Goal: Task Accomplishment & Management: Complete application form

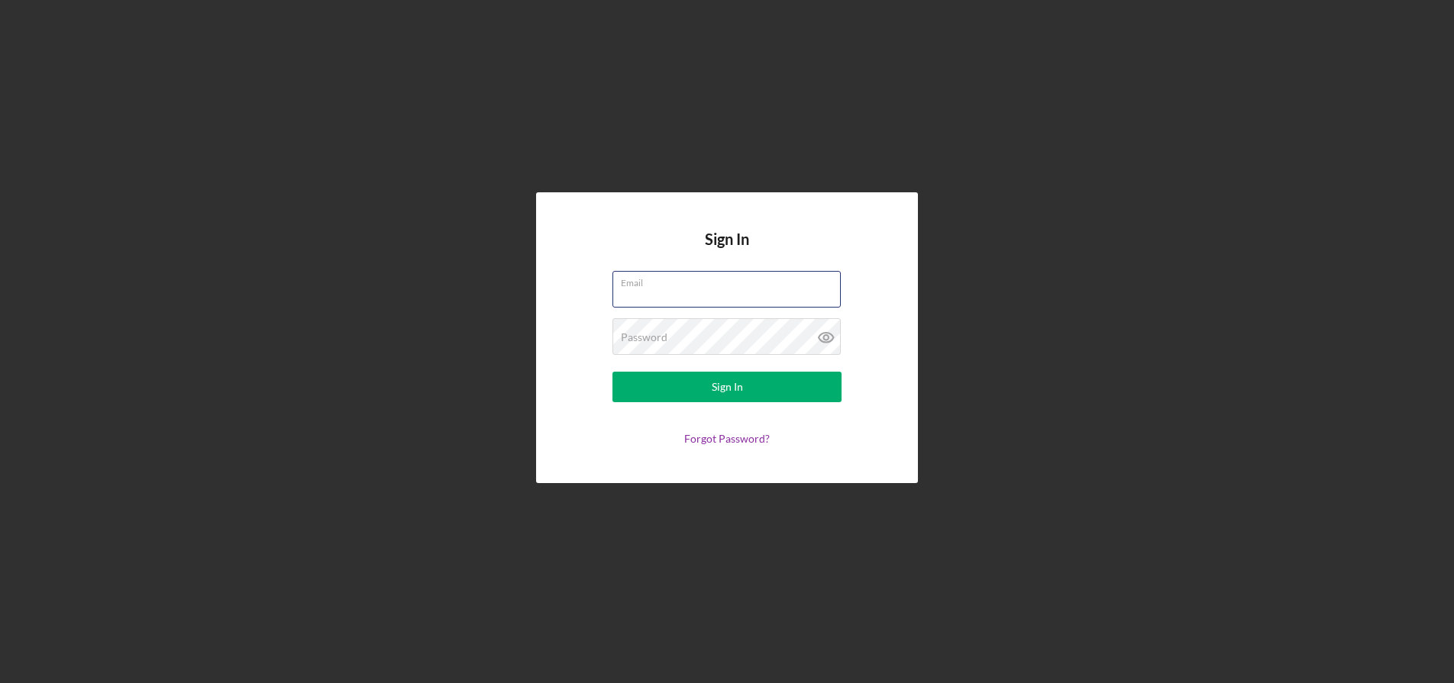
type input "[PERSON_NAME][EMAIL_ADDRESS][DOMAIN_NAME]"
click at [771, 385] on button "Sign In" at bounding box center [726, 387] width 229 height 31
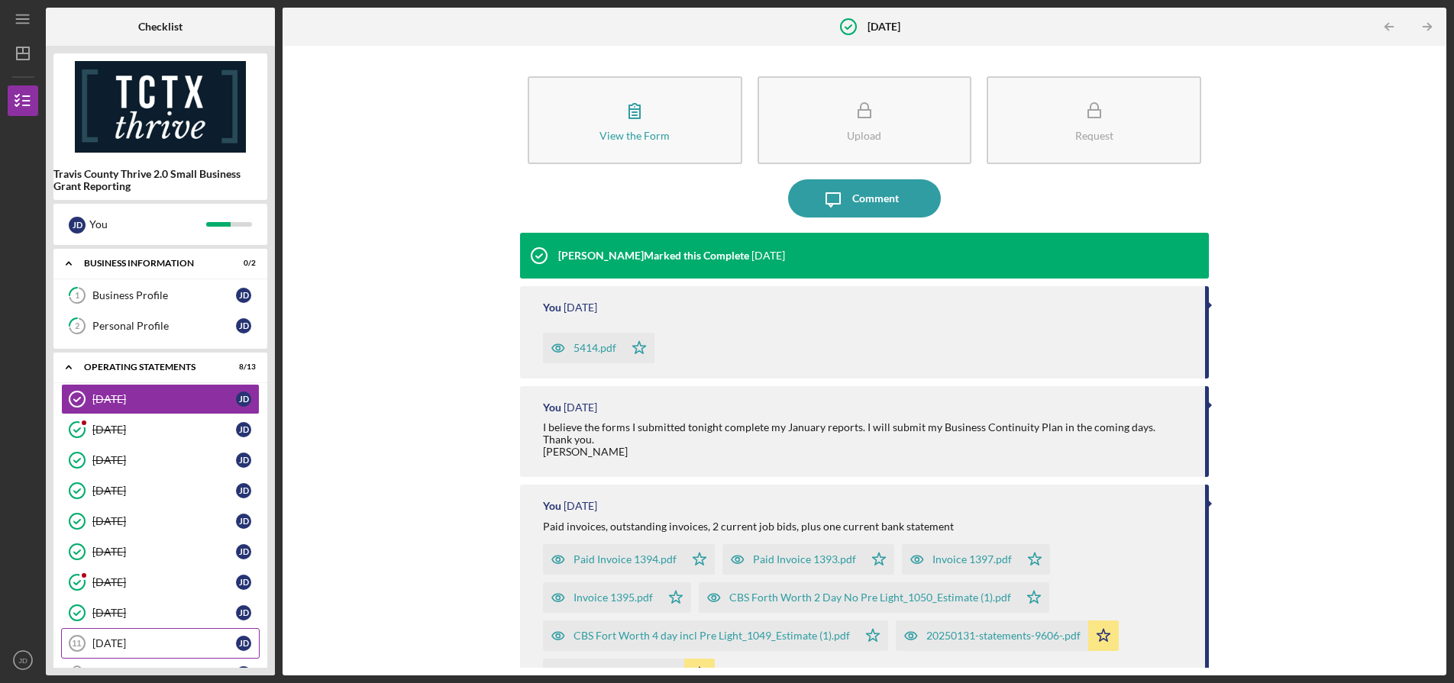
click at [169, 639] on div "[DATE]" at bounding box center [164, 644] width 144 height 12
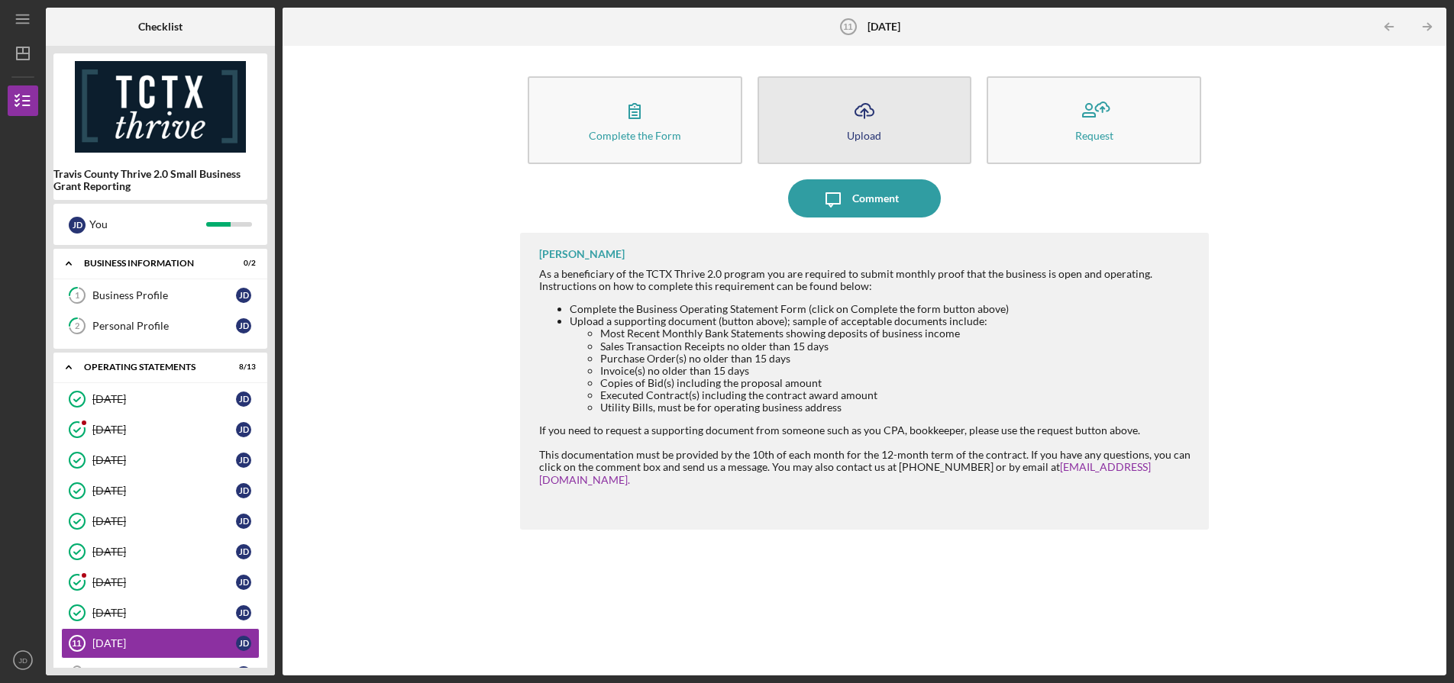
click at [855, 124] on icon "Icon/Upload" at bounding box center [864, 111] width 38 height 38
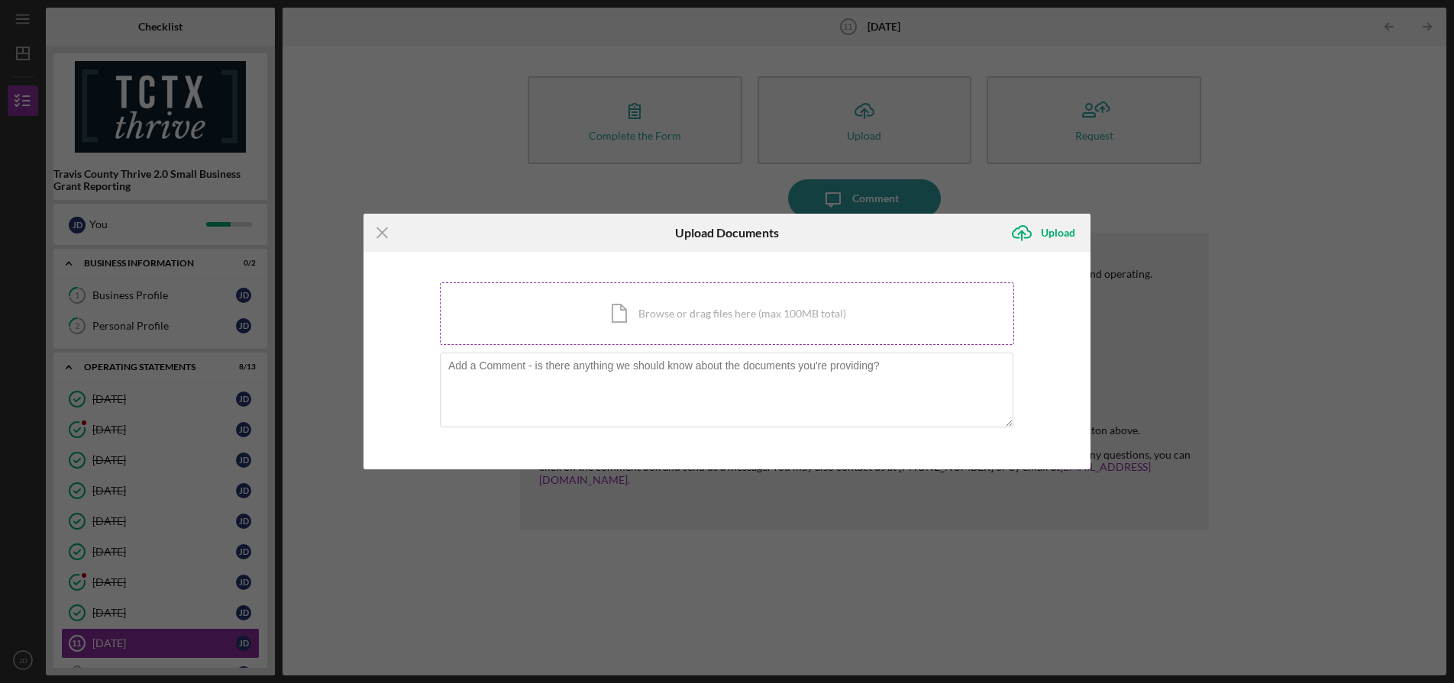
click at [633, 312] on div "Icon/Document Browse or drag files here (max 100MB total) Tap to choose files o…" at bounding box center [727, 314] width 574 height 63
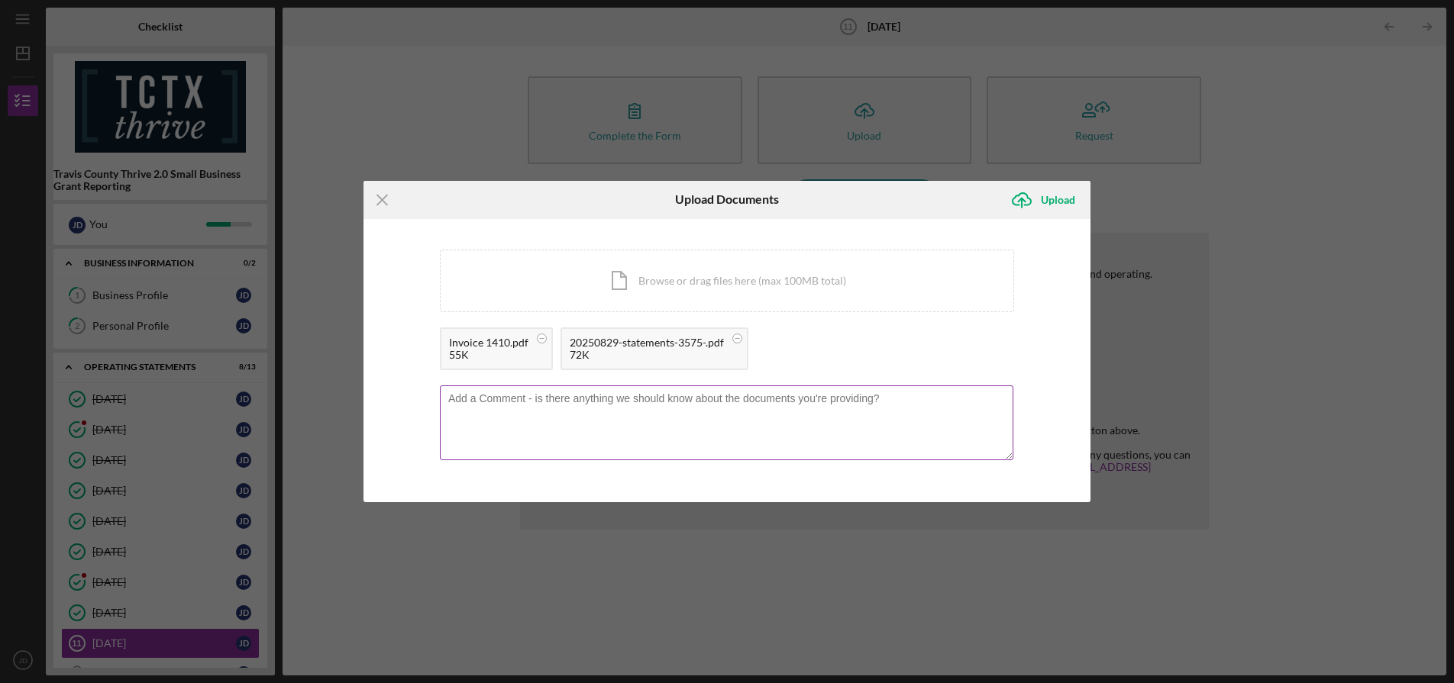
click at [888, 405] on textarea at bounding box center [726, 423] width 573 height 75
type textarea "Recent bank statement and invoice."
click at [1058, 201] on div "Upload" at bounding box center [1058, 200] width 34 height 31
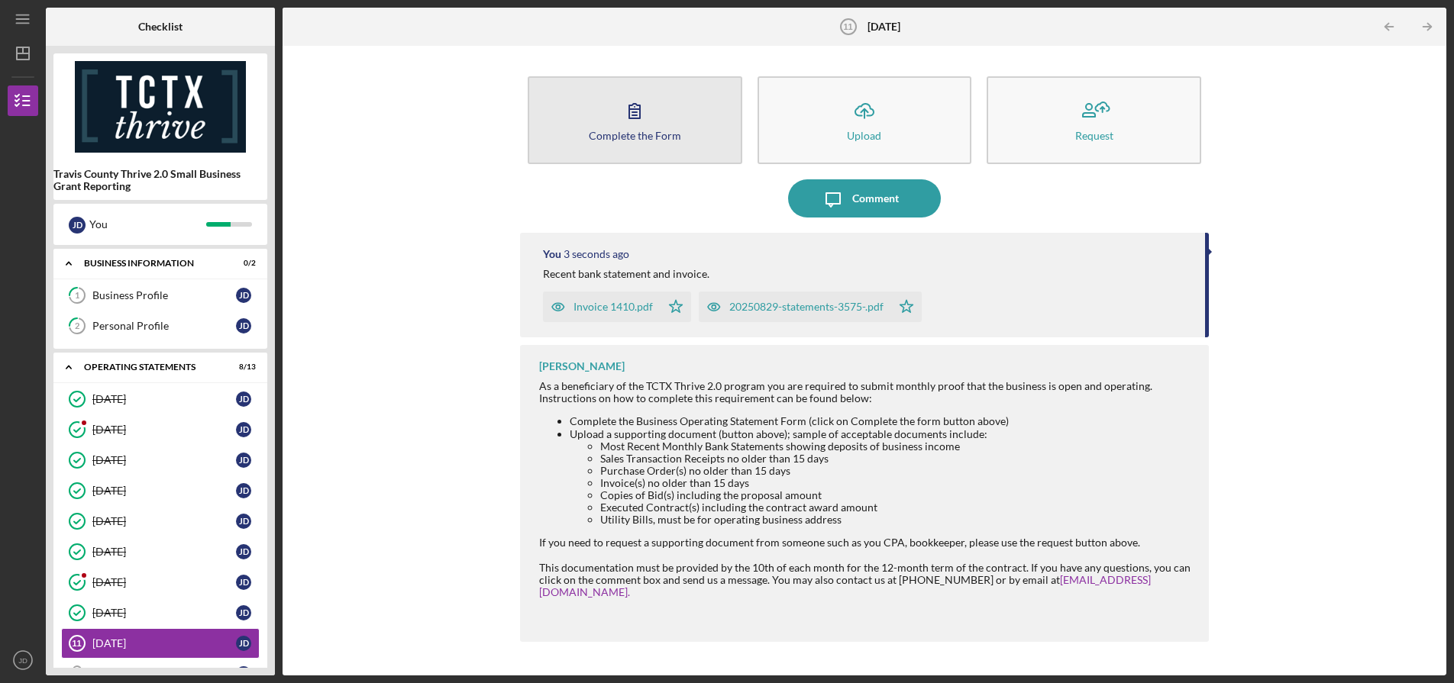
click at [665, 127] on button "Complete the Form Form" at bounding box center [635, 120] width 215 height 88
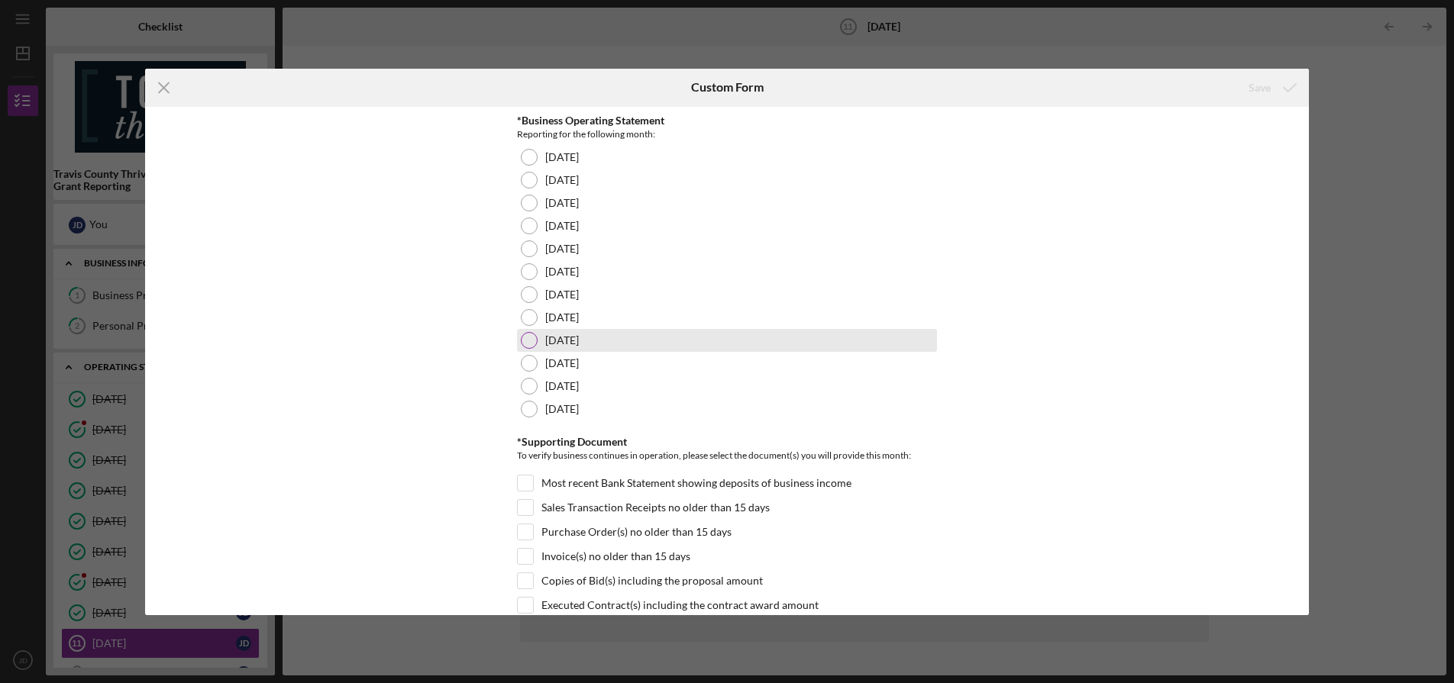
click at [527, 340] on div at bounding box center [529, 340] width 17 height 17
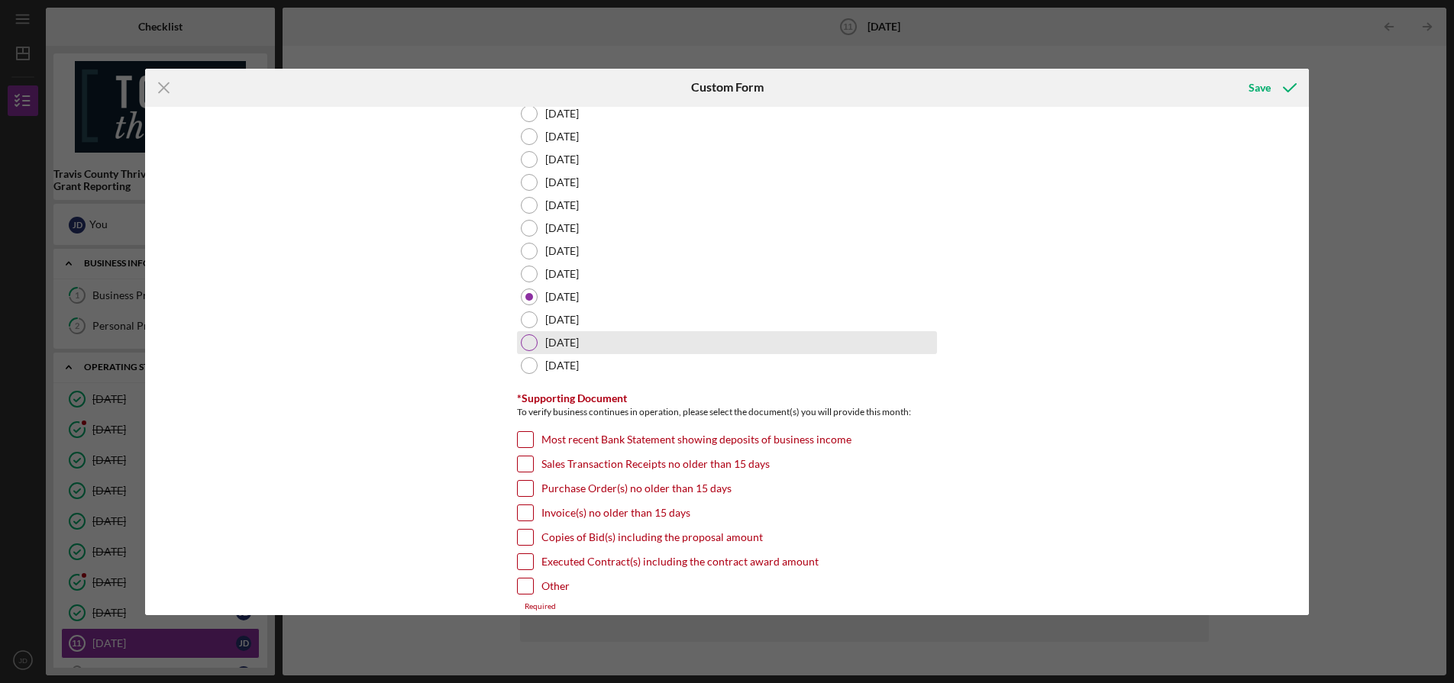
scroll to position [91, 0]
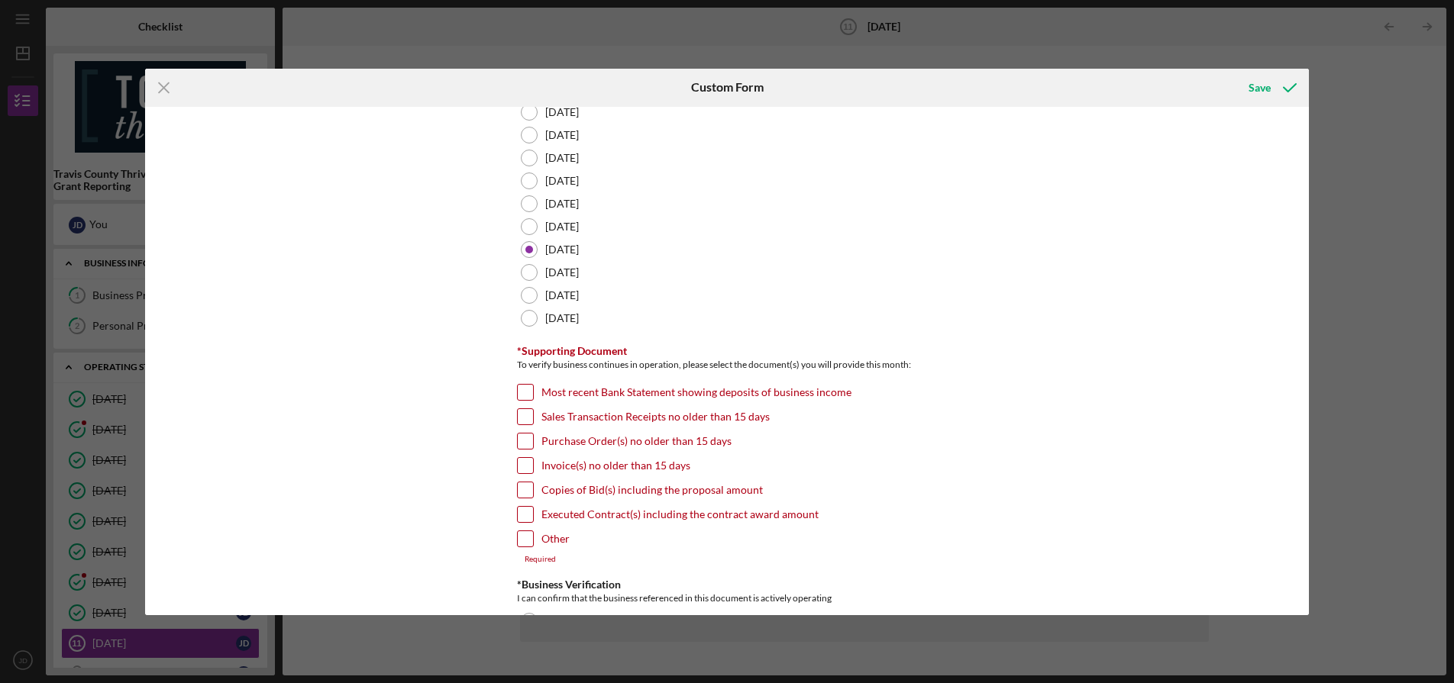
click at [520, 390] on input "Most recent Bank Statement showing deposits of business income" at bounding box center [525, 392] width 15 height 15
checkbox input "true"
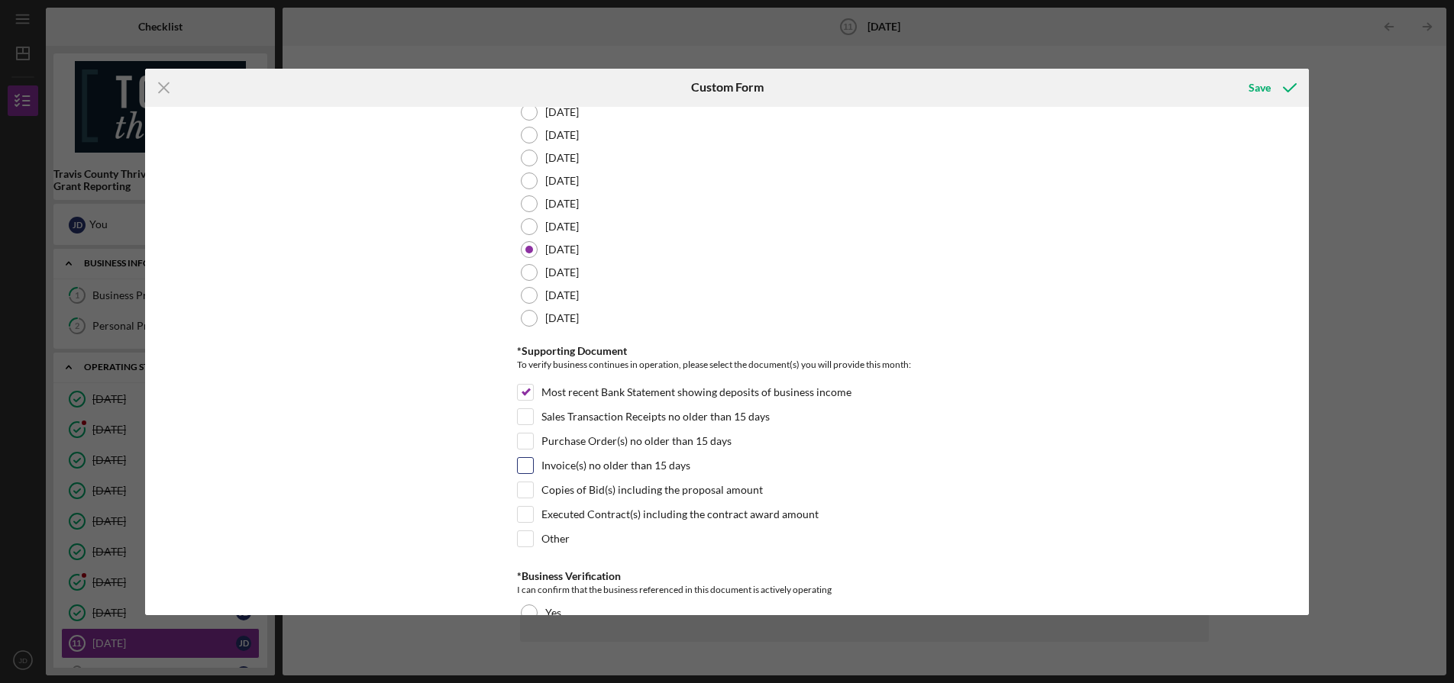
click at [525, 464] on input "Invoice(s) no older than 15 days" at bounding box center [525, 465] width 15 height 15
checkbox input "true"
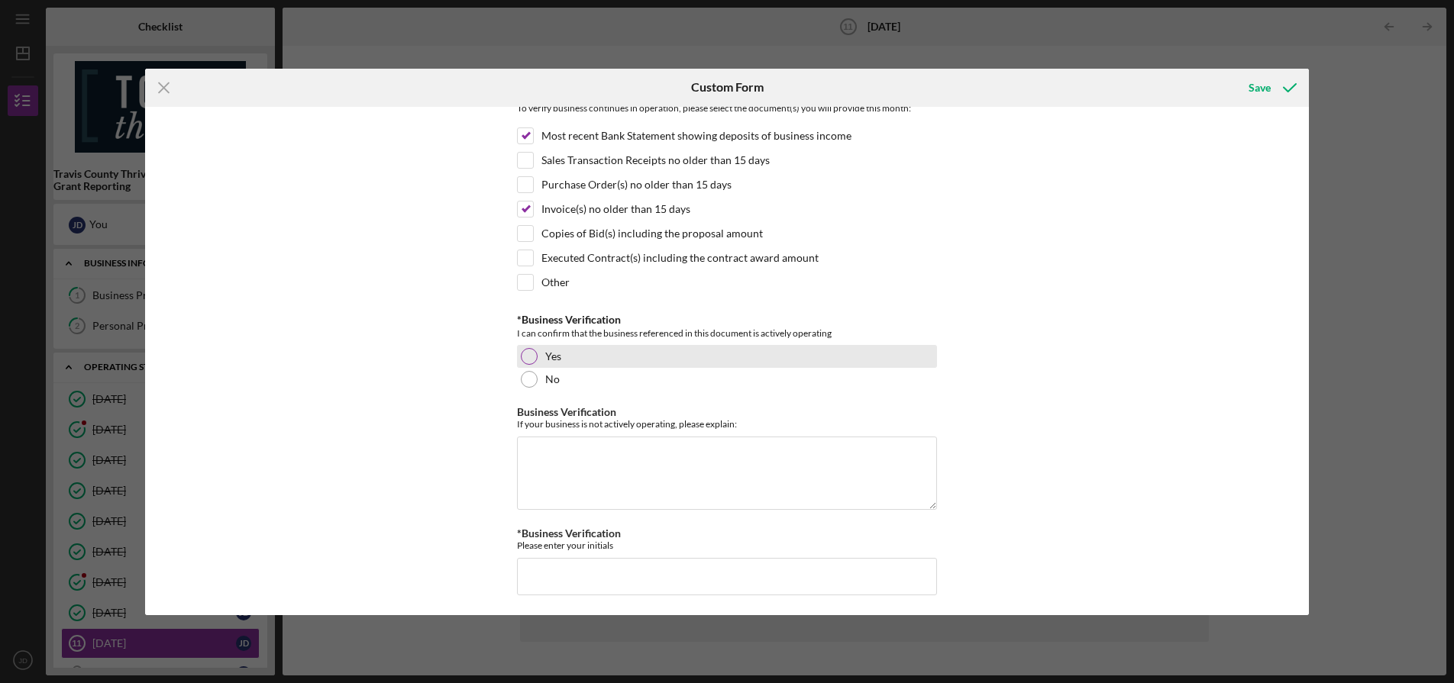
scroll to position [347, 0]
click at [525, 359] on div at bounding box center [529, 357] width 17 height 17
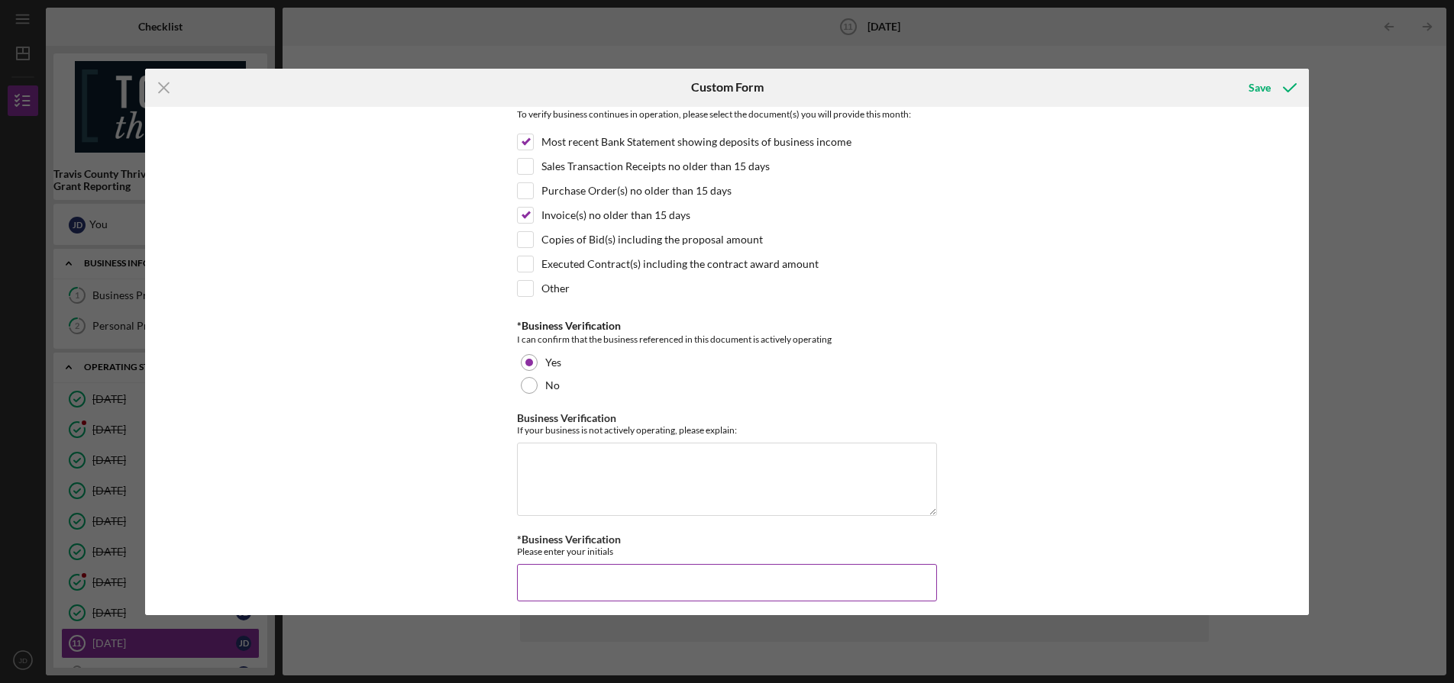
scroll to position [340, 0]
click at [617, 575] on input "*Business Verification" at bounding box center [727, 584] width 420 height 37
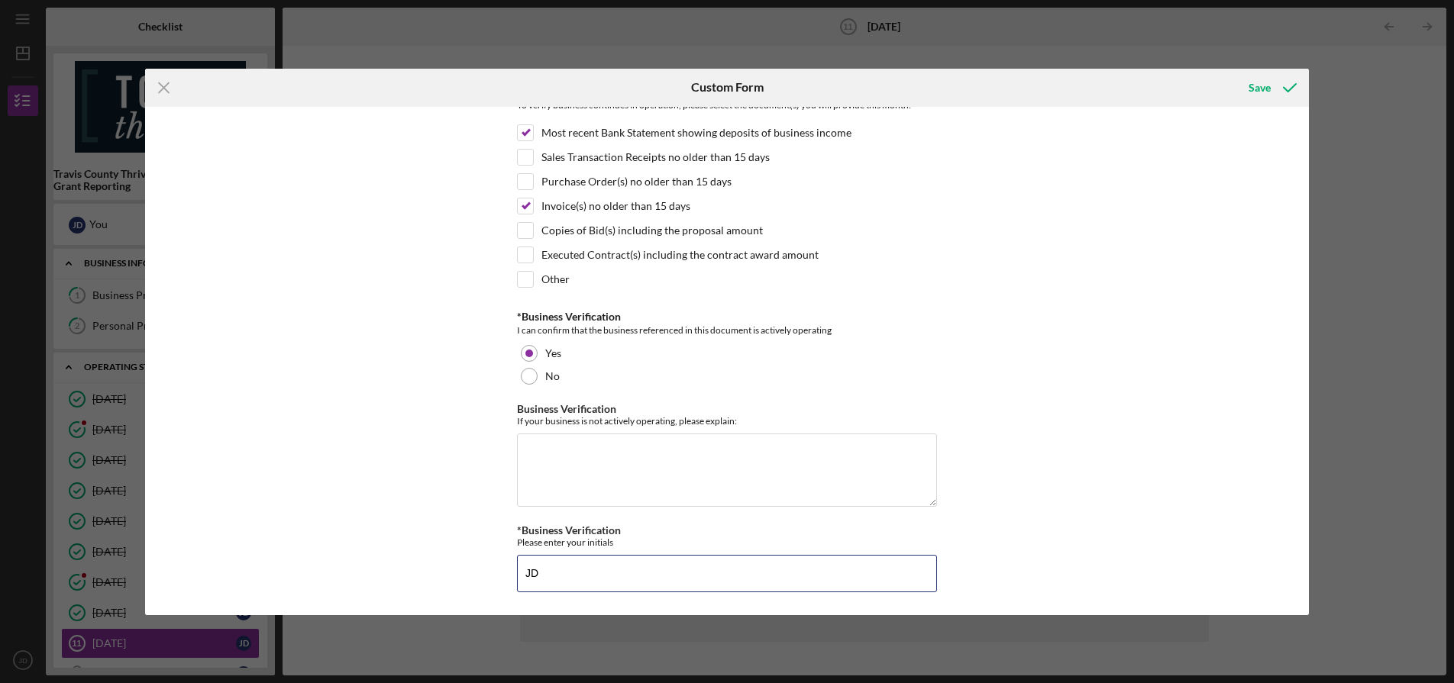
scroll to position [350, 0]
type input "JD"
click at [1268, 92] on div "Save" at bounding box center [1260, 88] width 22 height 31
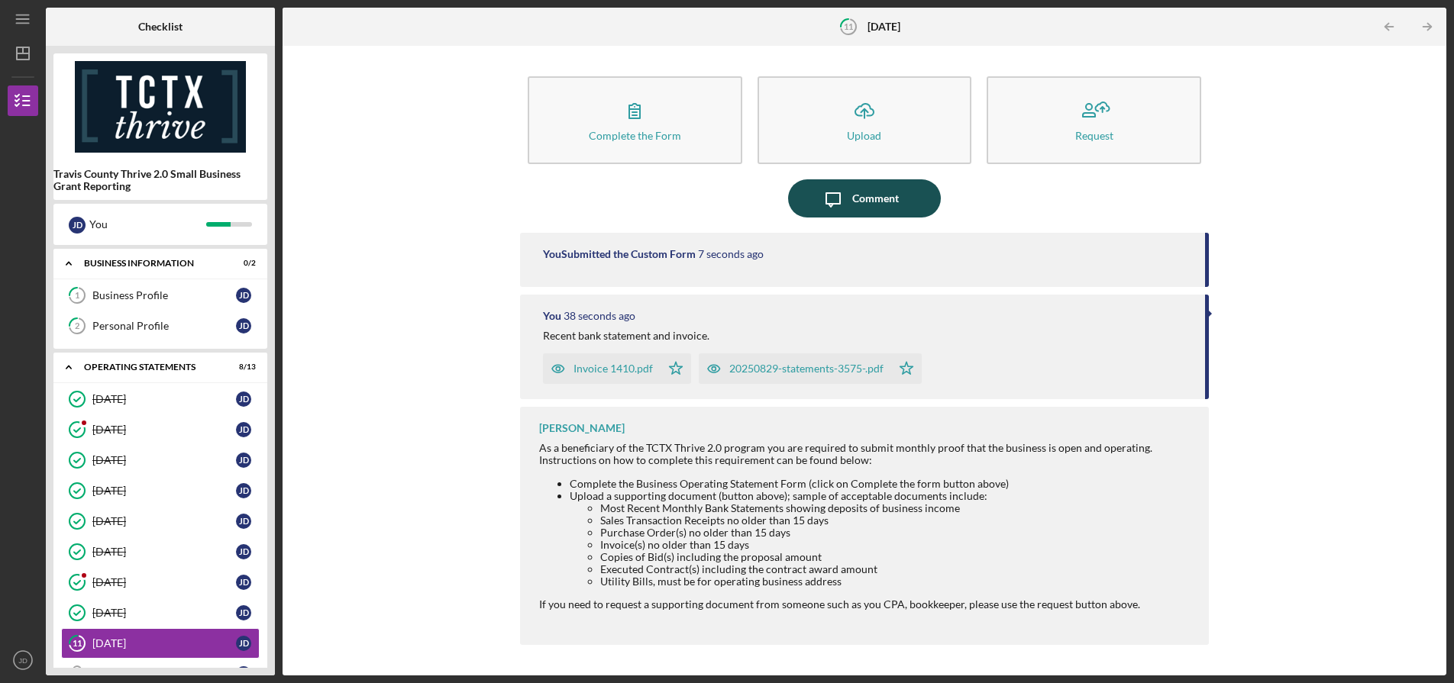
click at [864, 206] on div "Comment" at bounding box center [875, 198] width 47 height 38
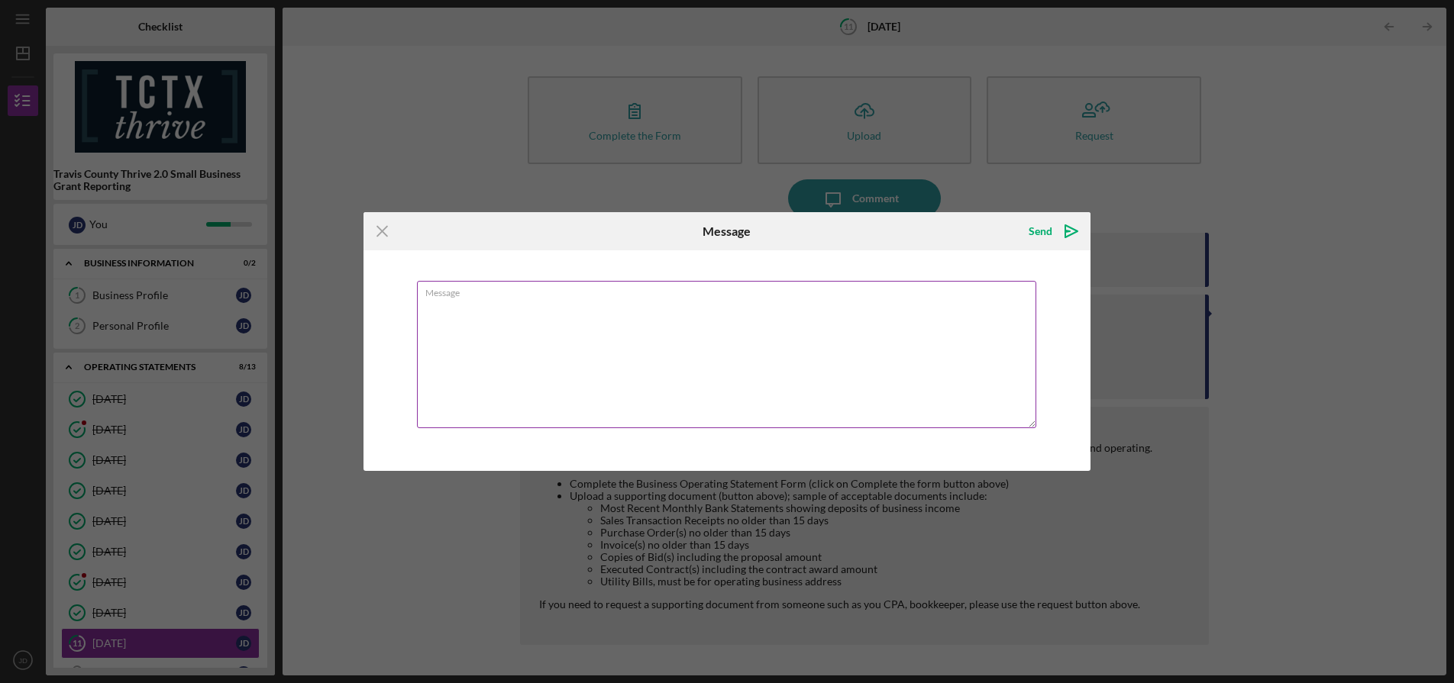
click at [690, 301] on textarea "Message" at bounding box center [726, 354] width 619 height 147
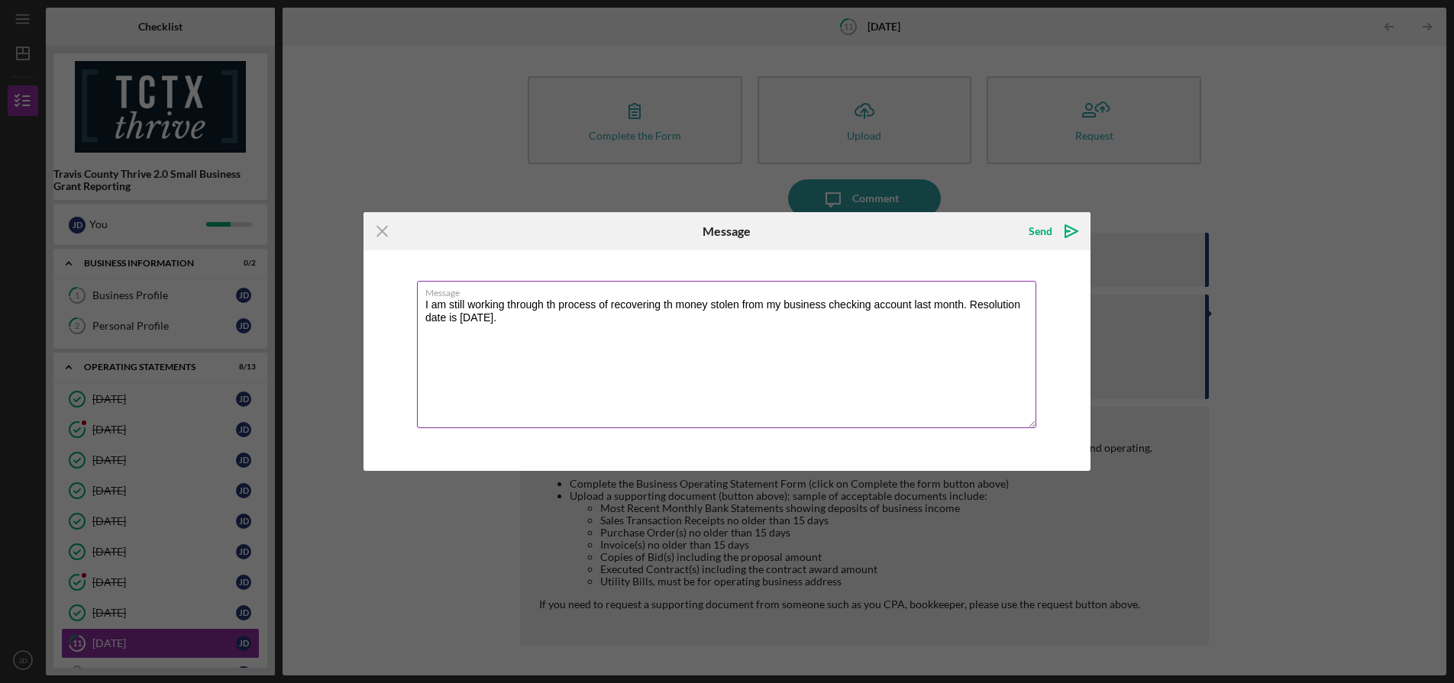
drag, startPoint x: 554, startPoint y: 305, endPoint x: 585, endPoint y: 299, distance: 31.2
click at [554, 305] on textarea "I am still working through th process of recovering th money stolen from my bus…" at bounding box center [726, 354] width 619 height 147
click at [535, 315] on textarea "I am still working through the process of recovering th money stolen from my bu…" at bounding box center [726, 354] width 619 height 147
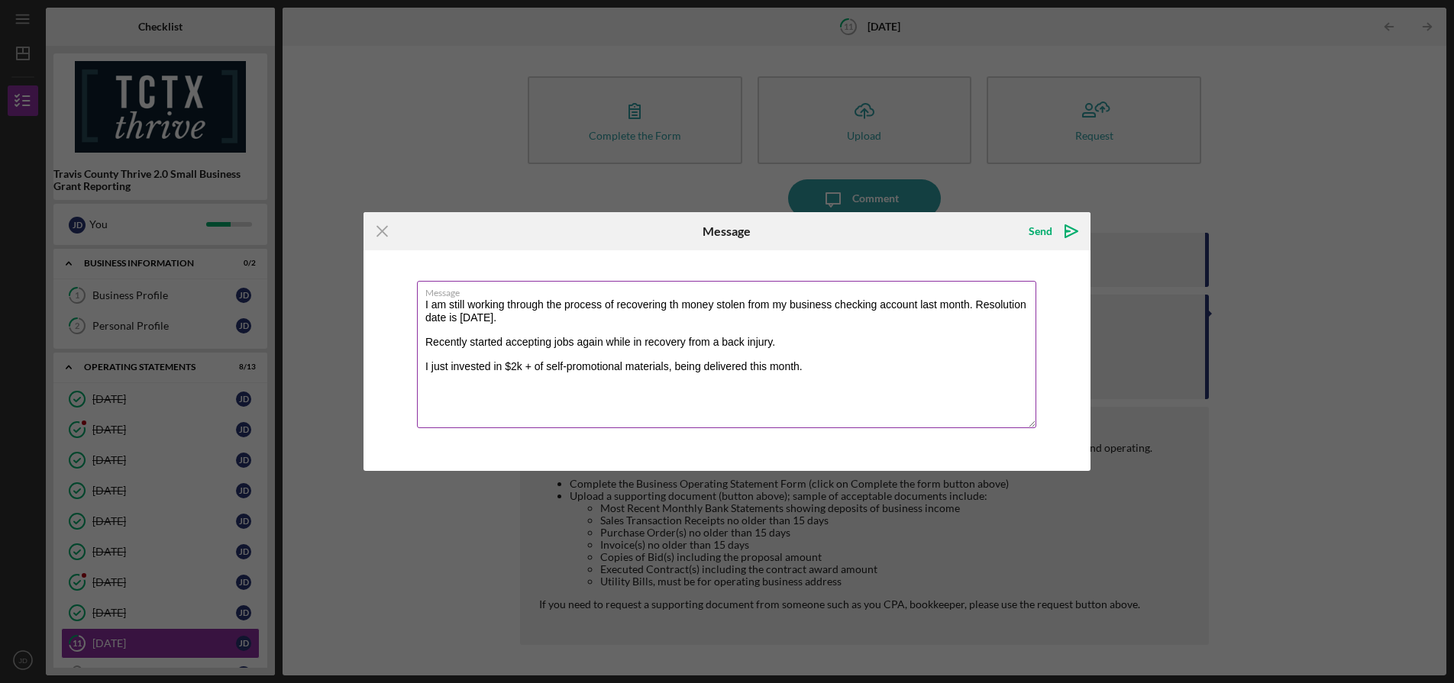
click at [748, 367] on textarea "I am still working through the process of recovering th money stolen from my bu…" at bounding box center [726, 354] width 619 height 147
click at [940, 366] on textarea "I am still working through the process of recovering th money stolen from my bu…" at bounding box center [726, 354] width 619 height 147
click at [677, 306] on textarea "I am still working through the process of recovering th money stolen from my bu…" at bounding box center [726, 354] width 619 height 147
click at [976, 306] on textarea "I am still working through the process of recovering the money stolen from my b…" at bounding box center [726, 354] width 619 height 147
click at [431, 318] on textarea "I am still working through the process of recovering the money stolen from my b…" at bounding box center [726, 354] width 619 height 147
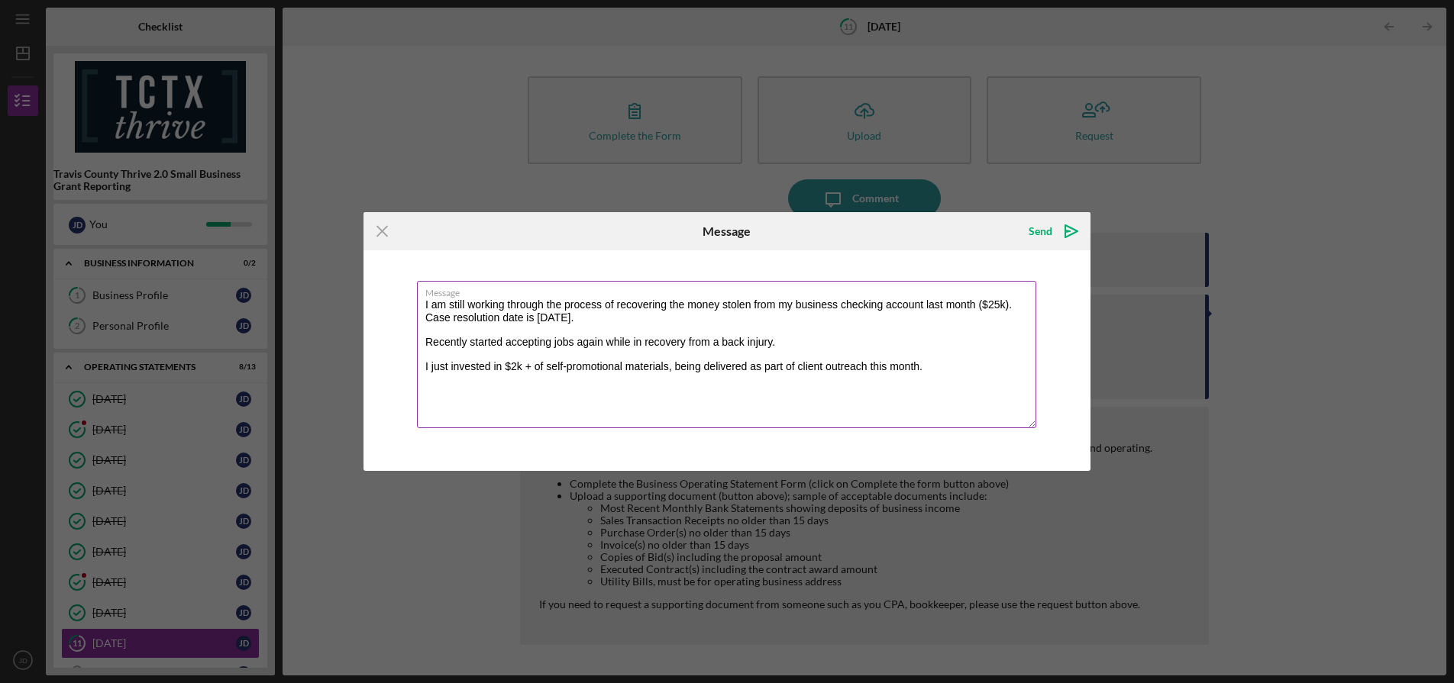
click at [637, 342] on textarea "I am still working through the process of recovering the money stolen from my b…" at bounding box center [726, 354] width 619 height 147
click at [943, 363] on textarea "I am still working through the process of recovering the money stolen from my b…" at bounding box center [726, 354] width 619 height 147
click at [557, 392] on textarea "I am still working through the process of recovering the money stolen from my b…" at bounding box center [726, 354] width 619 height 147
drag, startPoint x: 558, startPoint y: 392, endPoint x: 577, endPoint y: 376, distance: 23.9
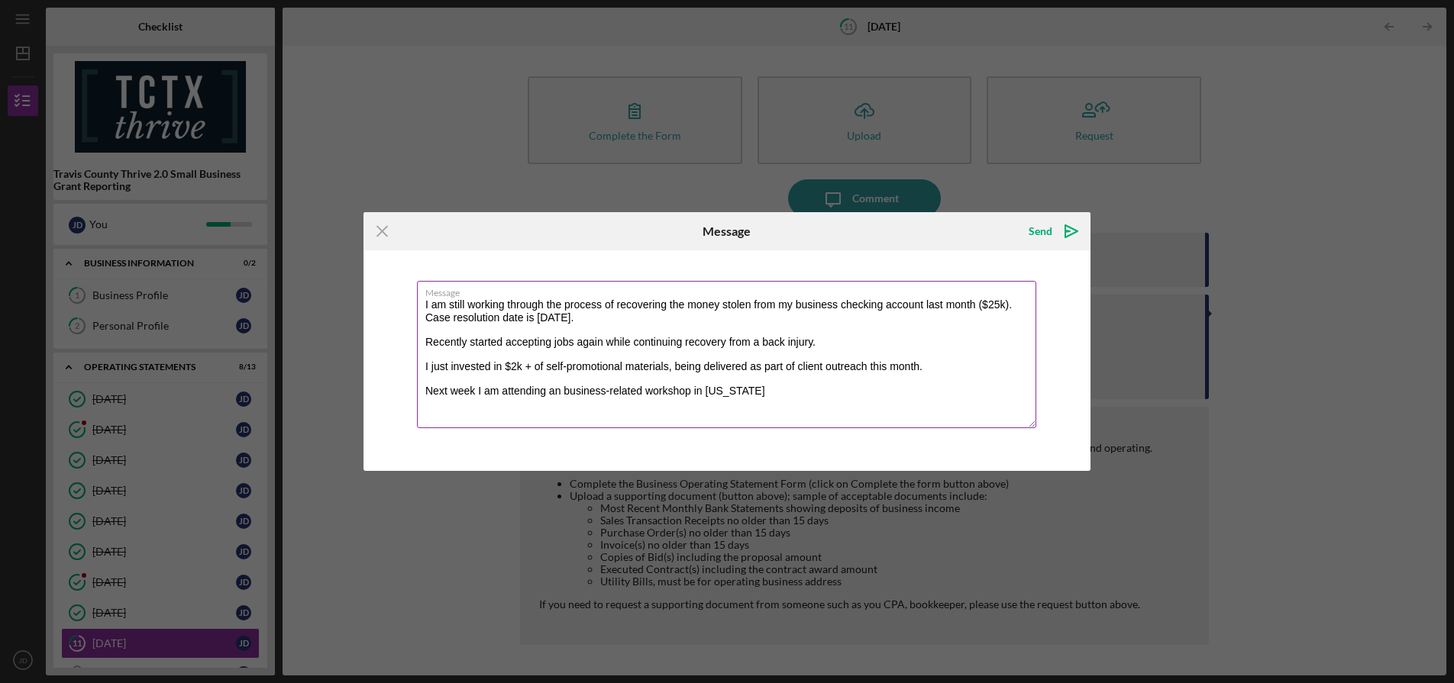
click at [561, 390] on textarea "I am still working through the process of recovering the money stolen from my b…" at bounding box center [726, 354] width 619 height 147
drag, startPoint x: 774, startPoint y: 393, endPoint x: 800, endPoint y: 383, distance: 28.8
click at [774, 393] on textarea "I am still working through the process of recovering the money stolen from my b…" at bounding box center [726, 354] width 619 height 147
type textarea "I am still working through the process of recovering the money stolen from my b…"
click at [1039, 233] on div "Send" at bounding box center [1041, 231] width 24 height 31
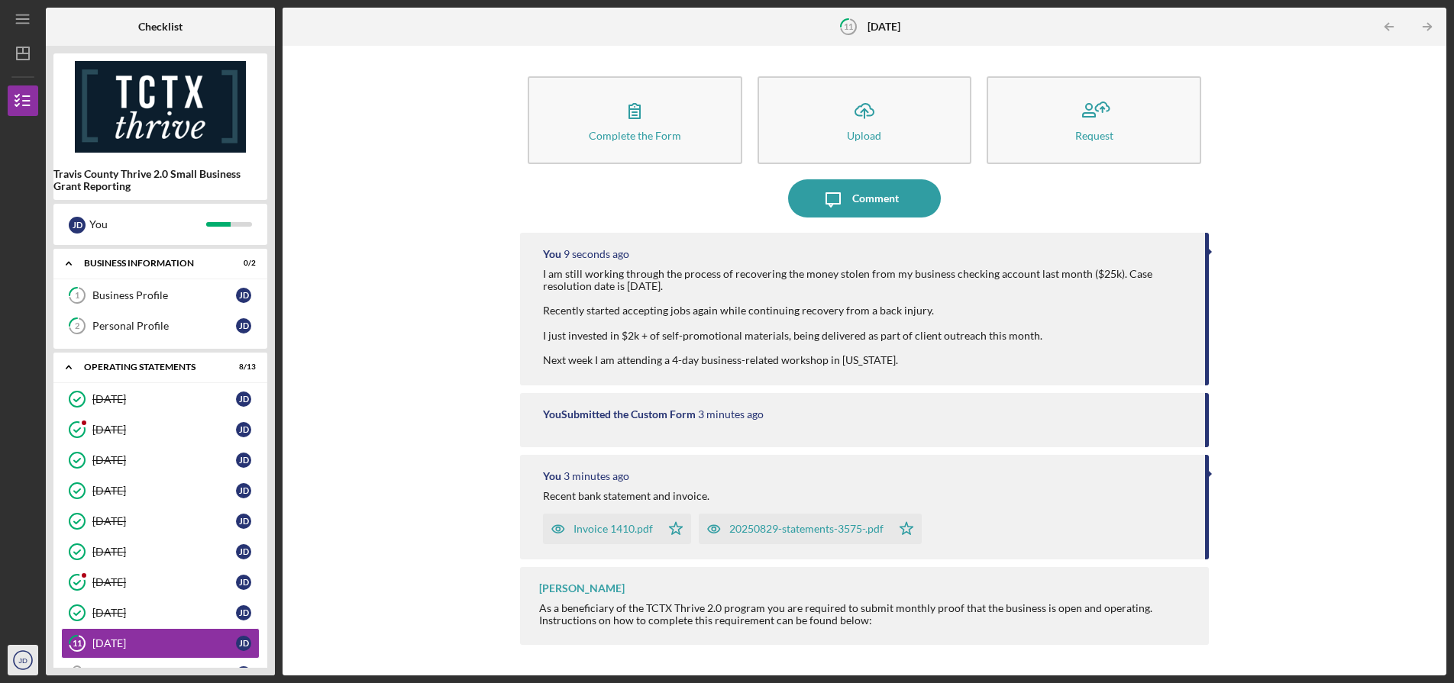
click at [24, 652] on icon "JD" at bounding box center [23, 660] width 31 height 38
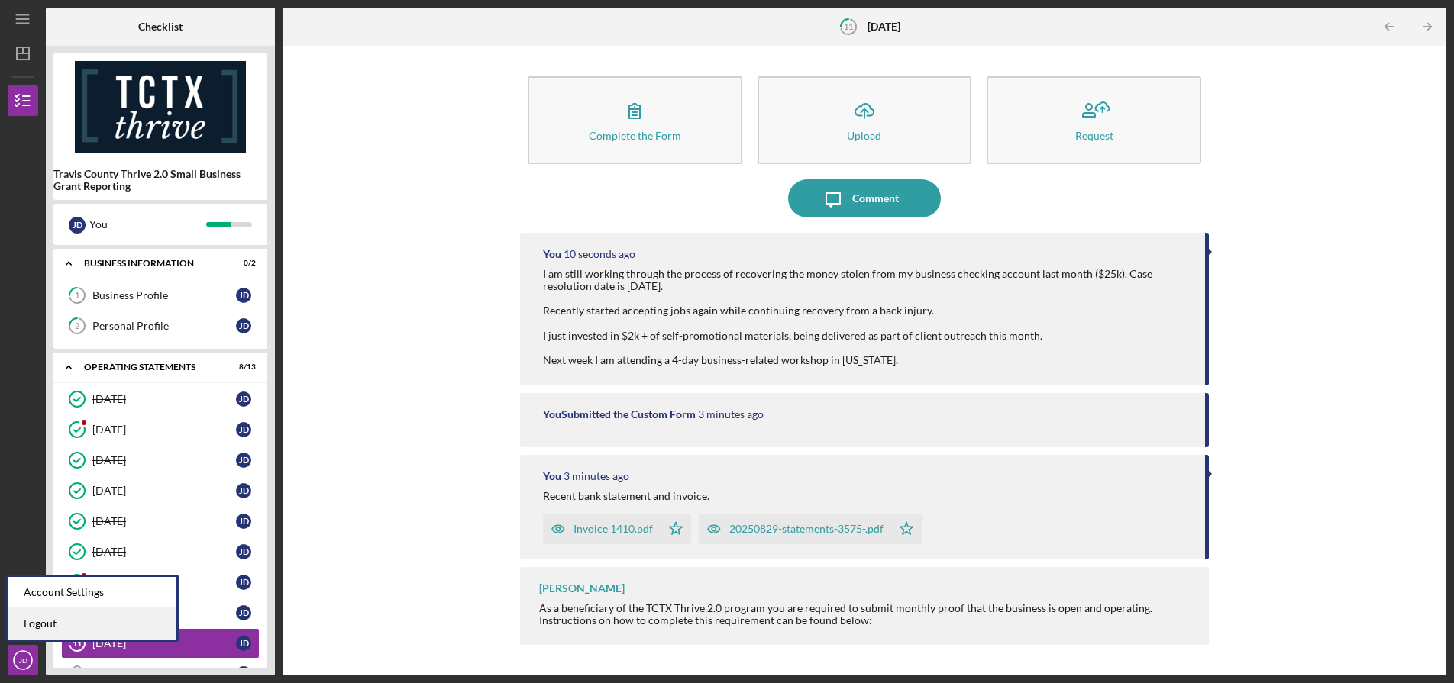
click at [44, 628] on link "Logout" at bounding box center [92, 624] width 168 height 31
